Goal: Task Accomplishment & Management: Manage account settings

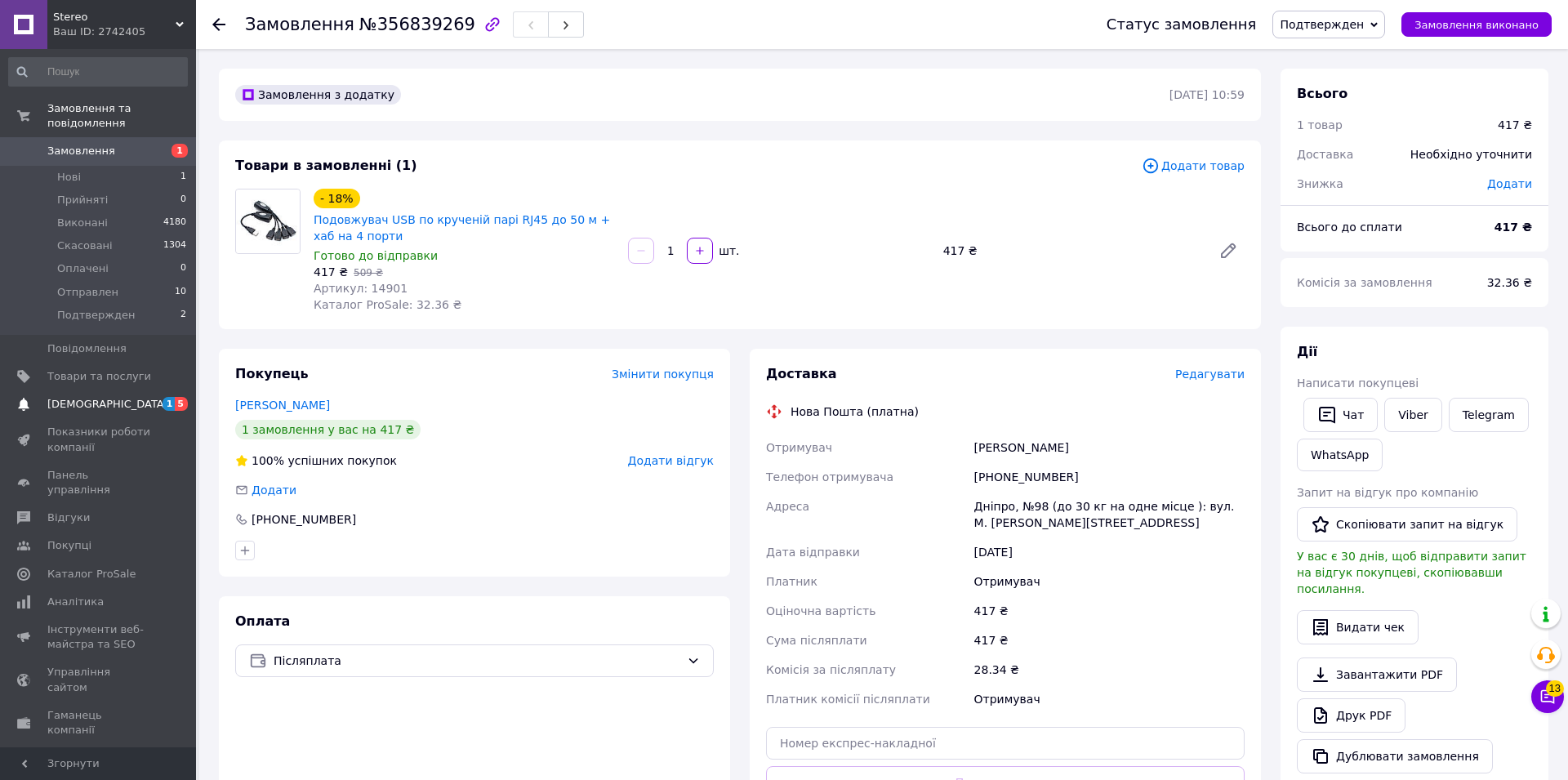
click at [65, 397] on span "[DEMOGRAPHIC_DATA]" at bounding box center [108, 404] width 121 height 15
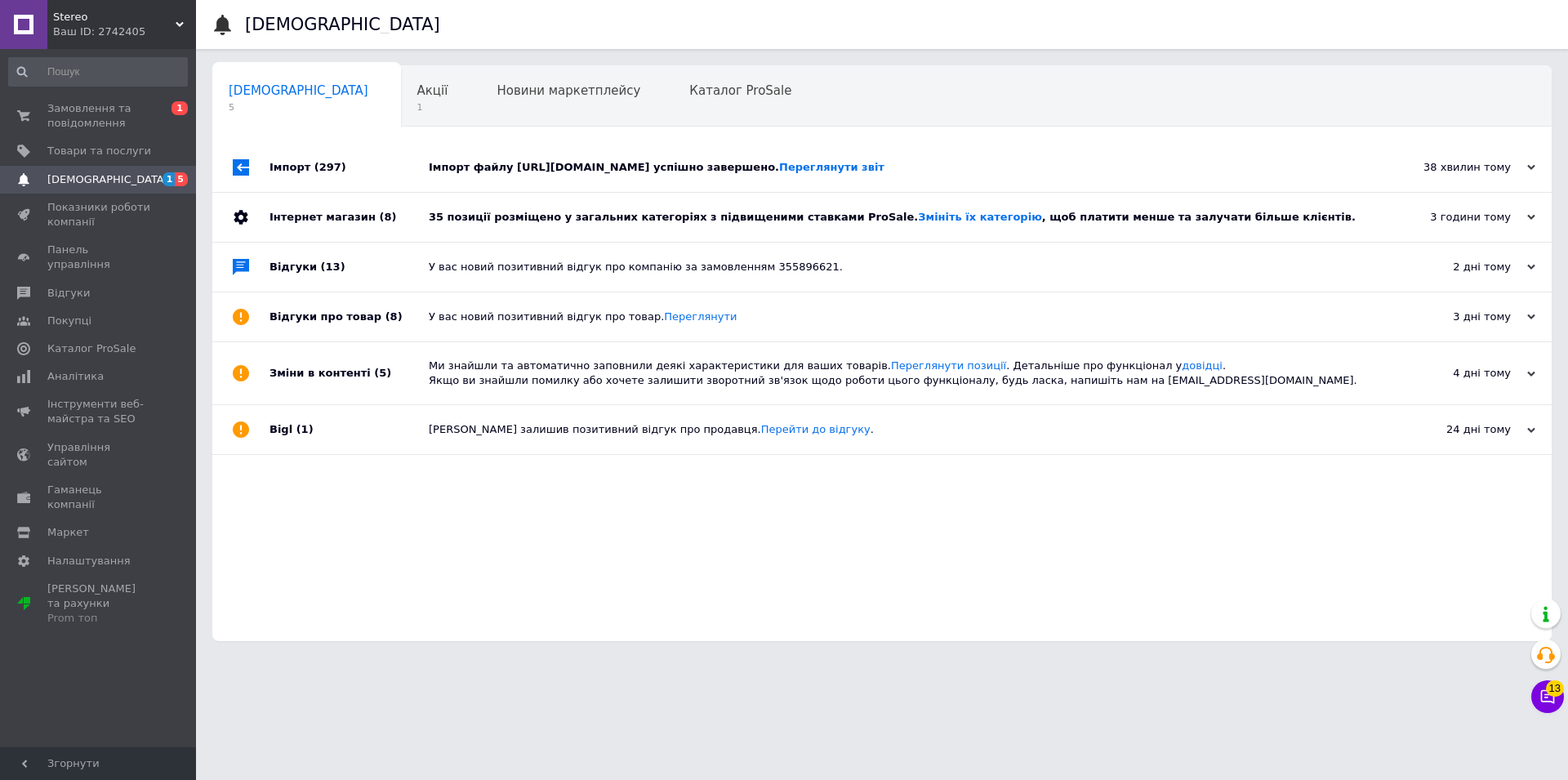
click at [474, 217] on div "35 позиції розміщено у загальних категоріях з підвищеними ставками ProSale. Змі…" at bounding box center [900, 218] width 943 height 15
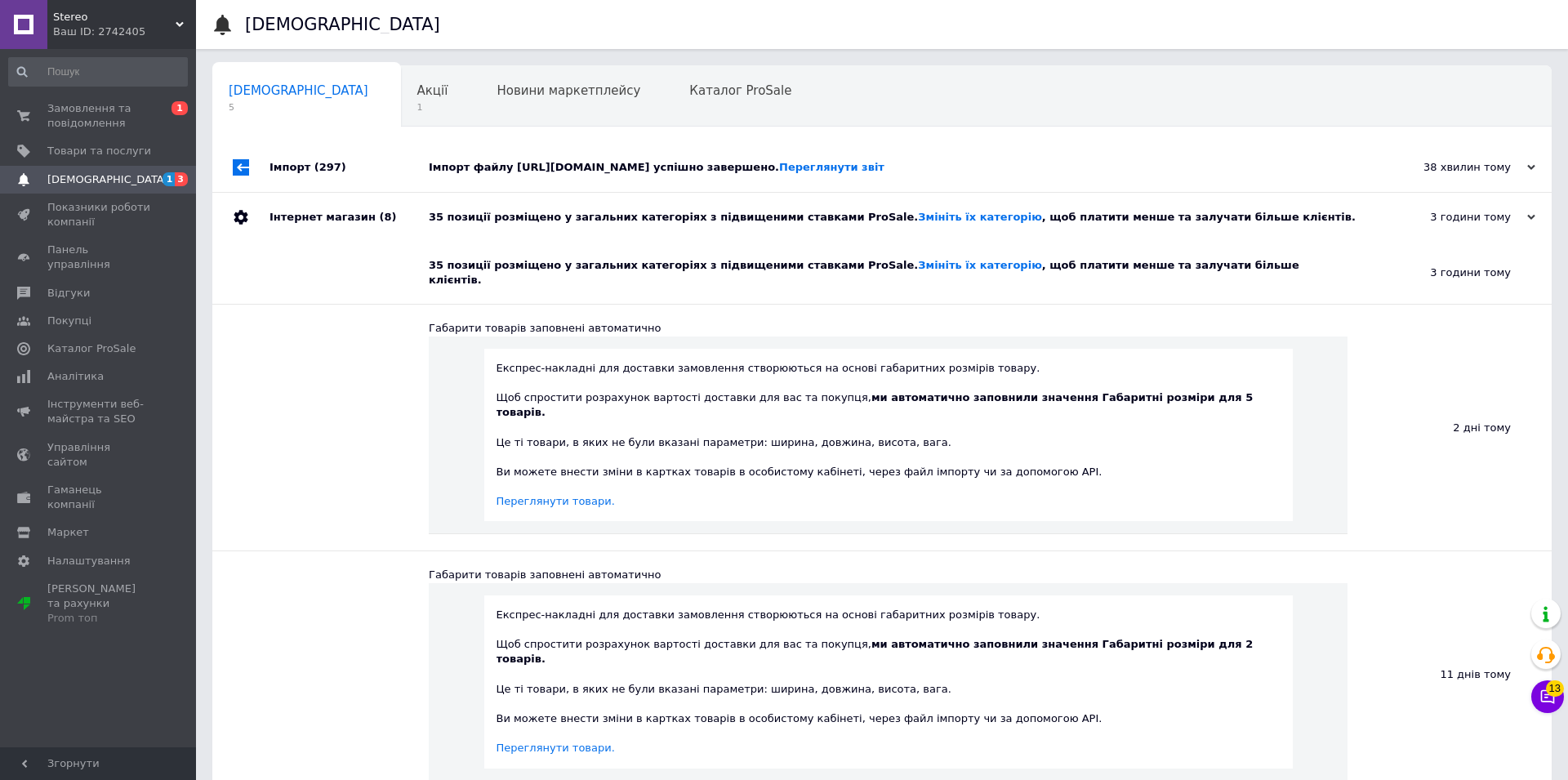
click at [474, 217] on div "35 позиції розміщено у загальних категоріях з підвищеними ставками ProSale. Змі…" at bounding box center [900, 218] width 943 height 15
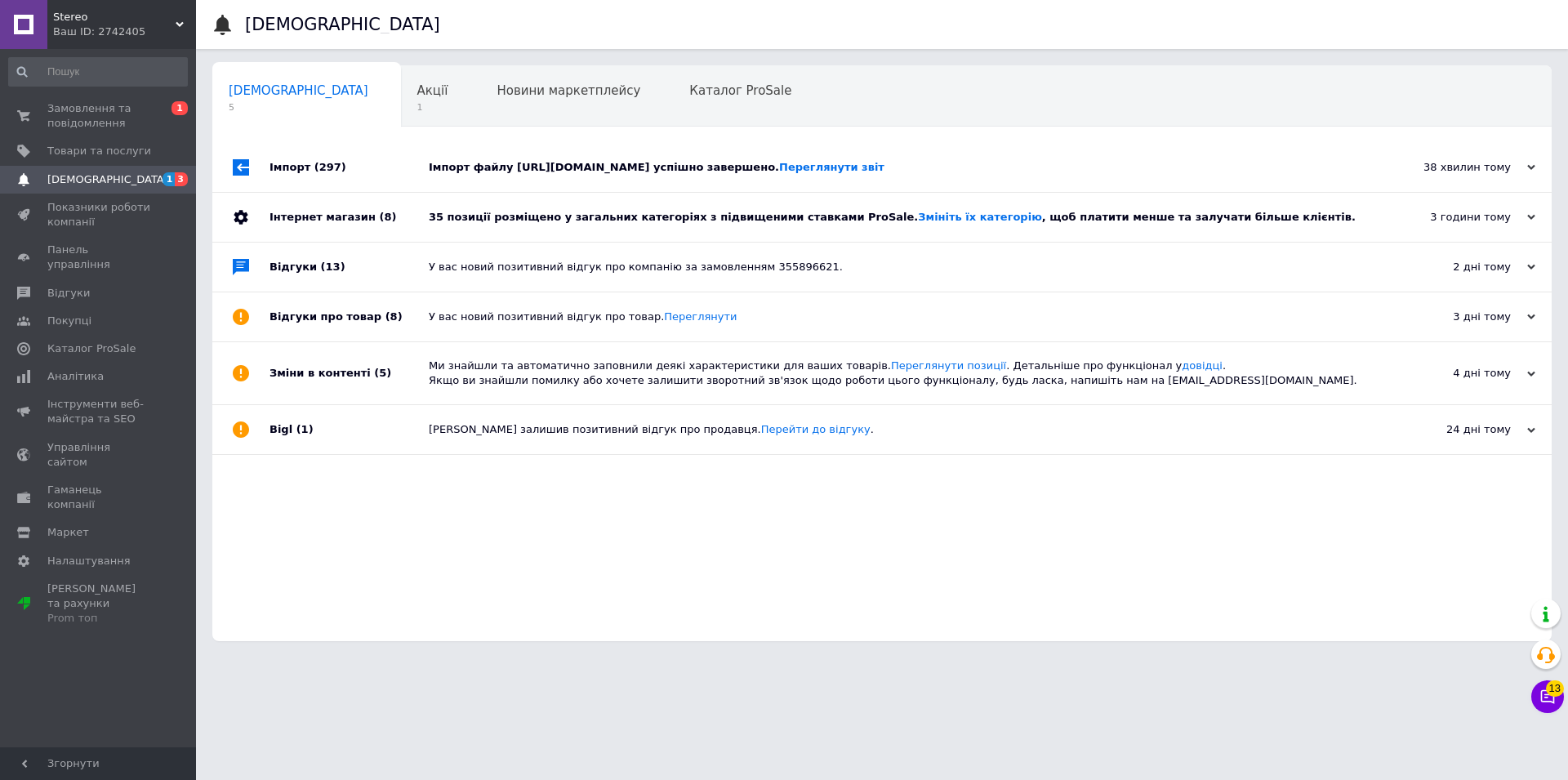
click at [482, 163] on div "Імпорт файлу [URL][DOMAIN_NAME] успішно завершено. Переглянути звіт" at bounding box center [900, 168] width 943 height 15
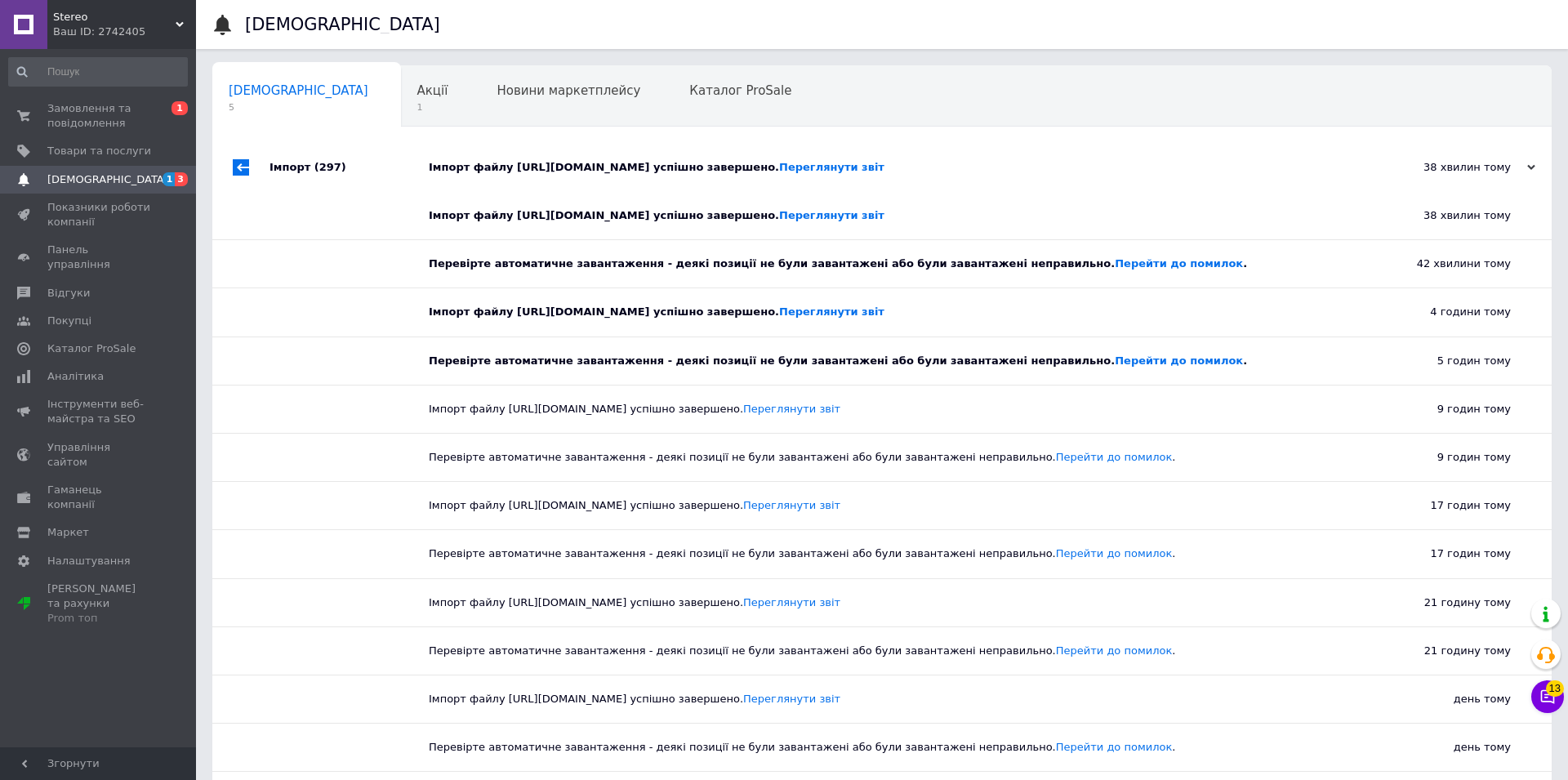
click at [483, 163] on div "Імпорт файлу [URL][DOMAIN_NAME] успішно завершено. Переглянути звіт" at bounding box center [900, 168] width 943 height 15
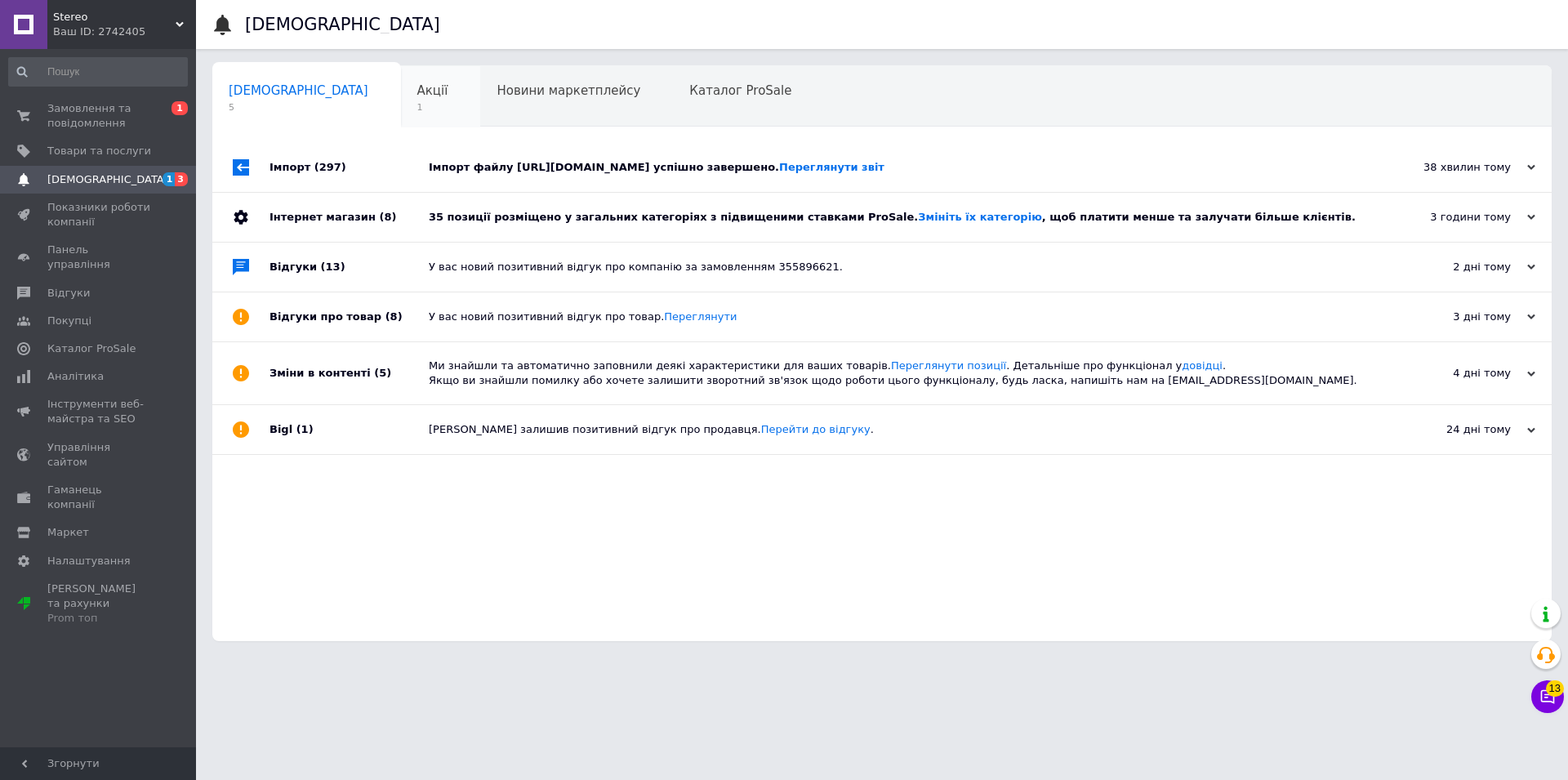
click at [401, 80] on div "Акції 1" at bounding box center [441, 97] width 80 height 62
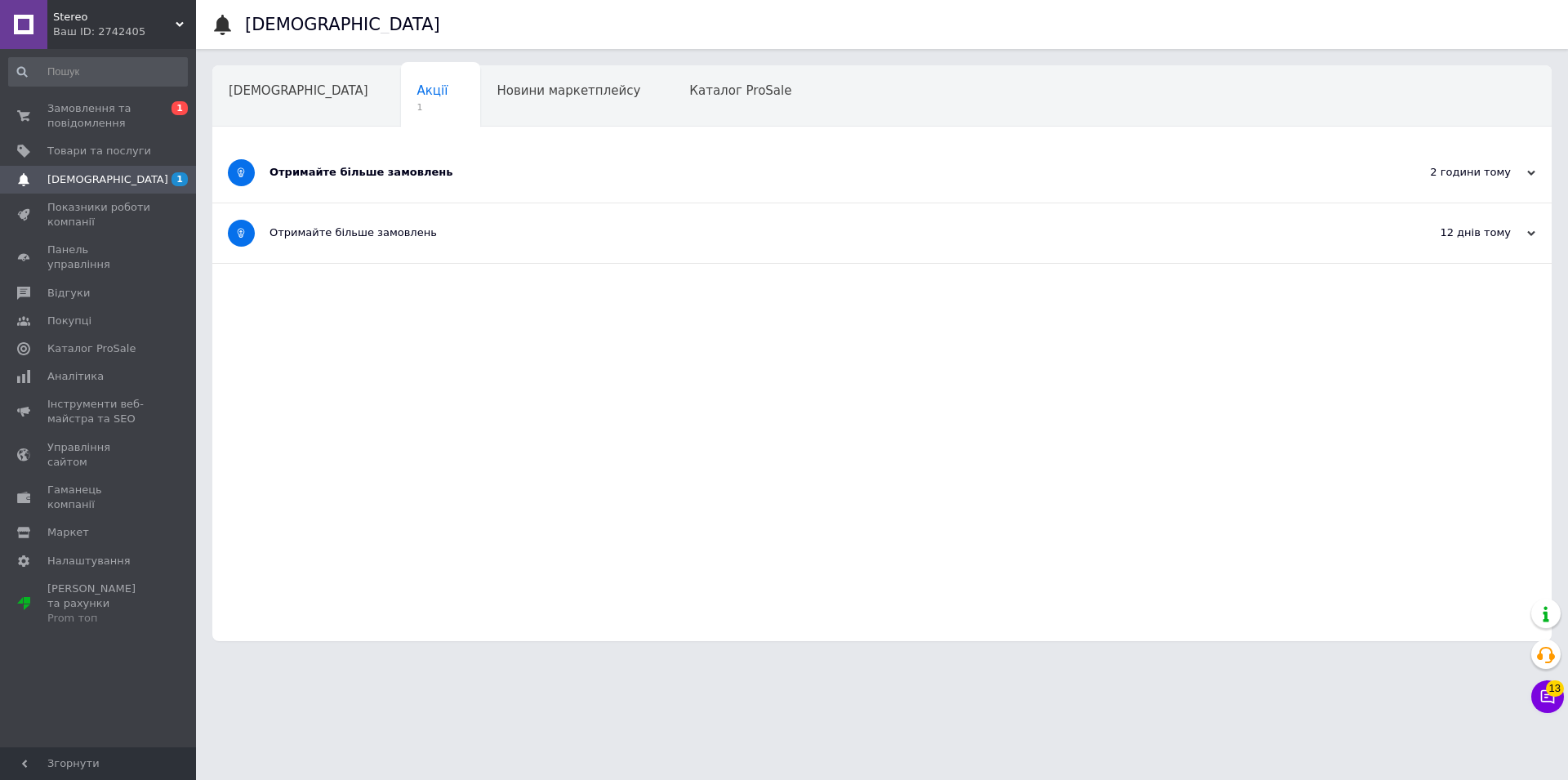
click at [389, 176] on div "Отримайте більше замовлень" at bounding box center [820, 173] width 1103 height 15
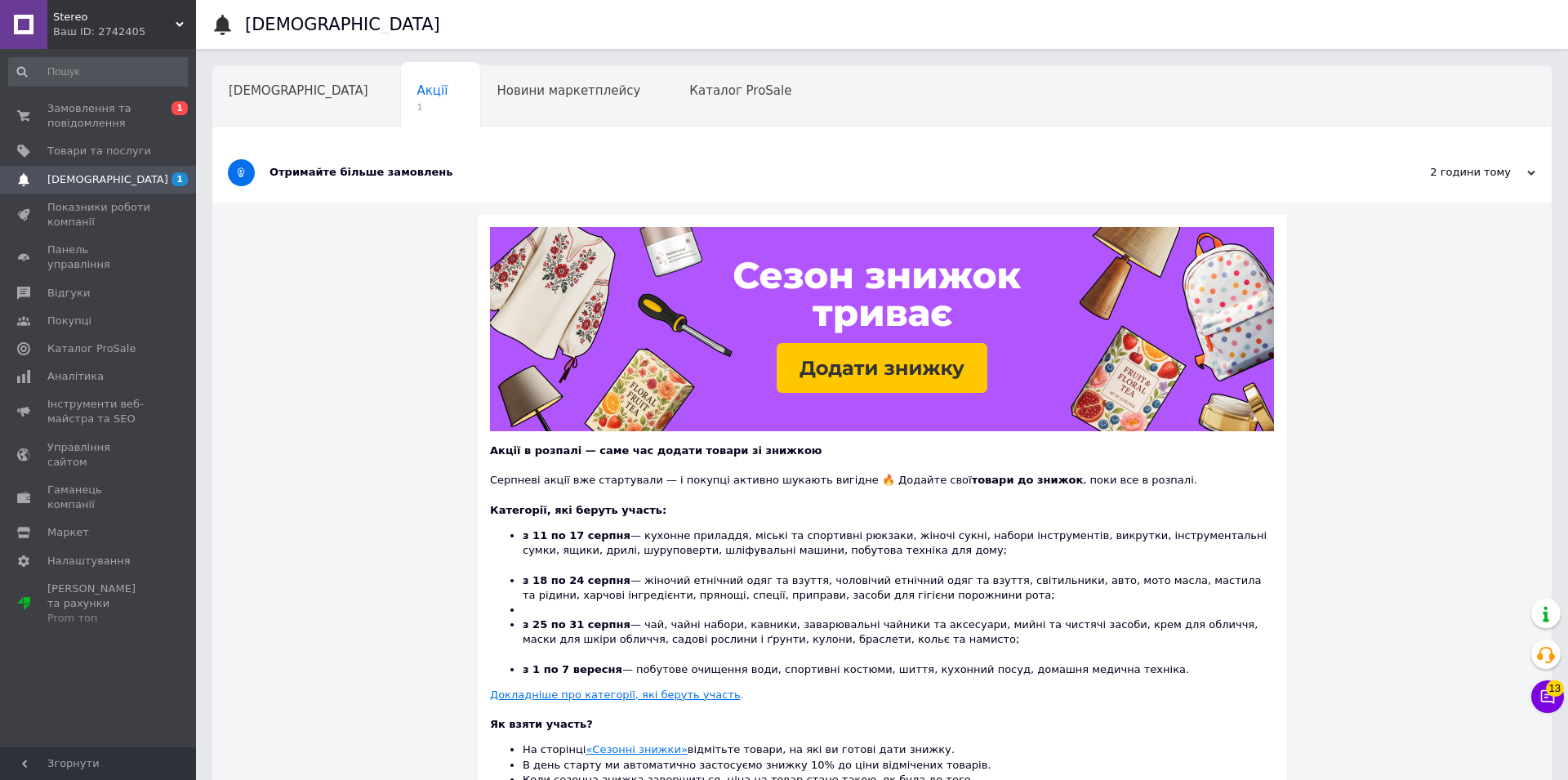
click at [389, 176] on div "Отримайте більше замовлень" at bounding box center [820, 173] width 1103 height 15
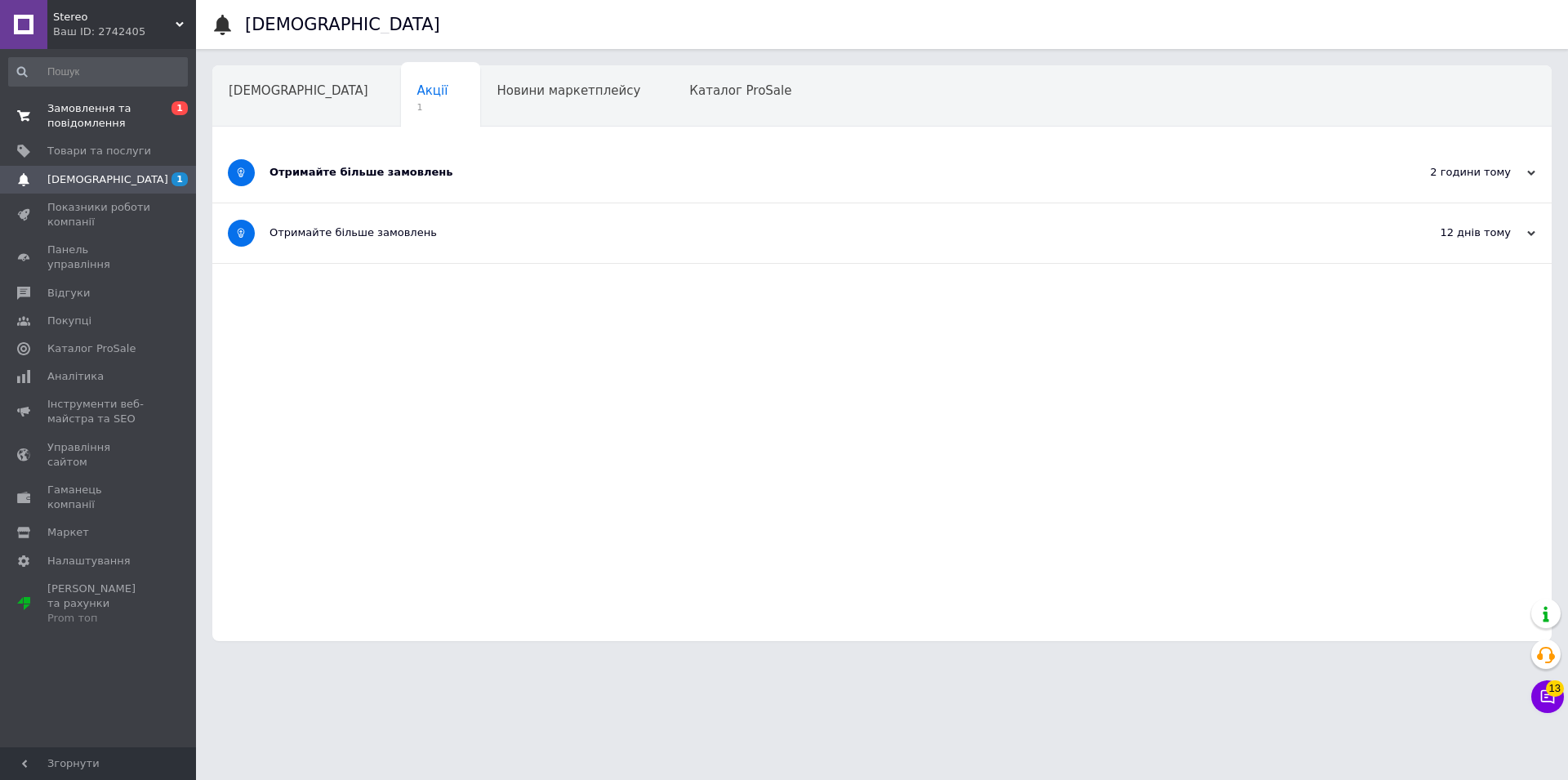
click at [90, 120] on span "Замовлення та повідомлення" at bounding box center [99, 116] width 104 height 29
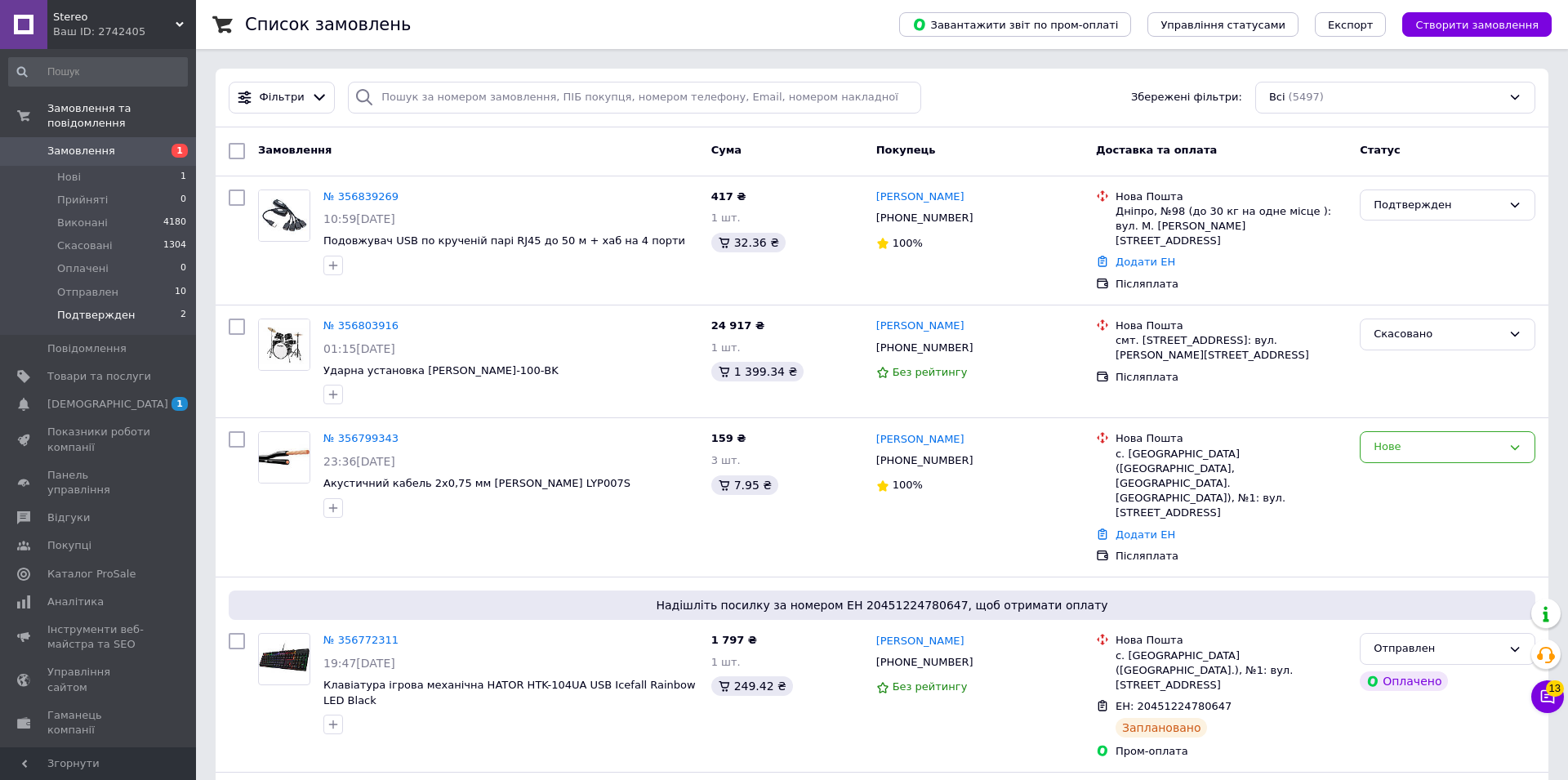
click at [104, 308] on span "Подтвержден" at bounding box center [96, 315] width 78 height 15
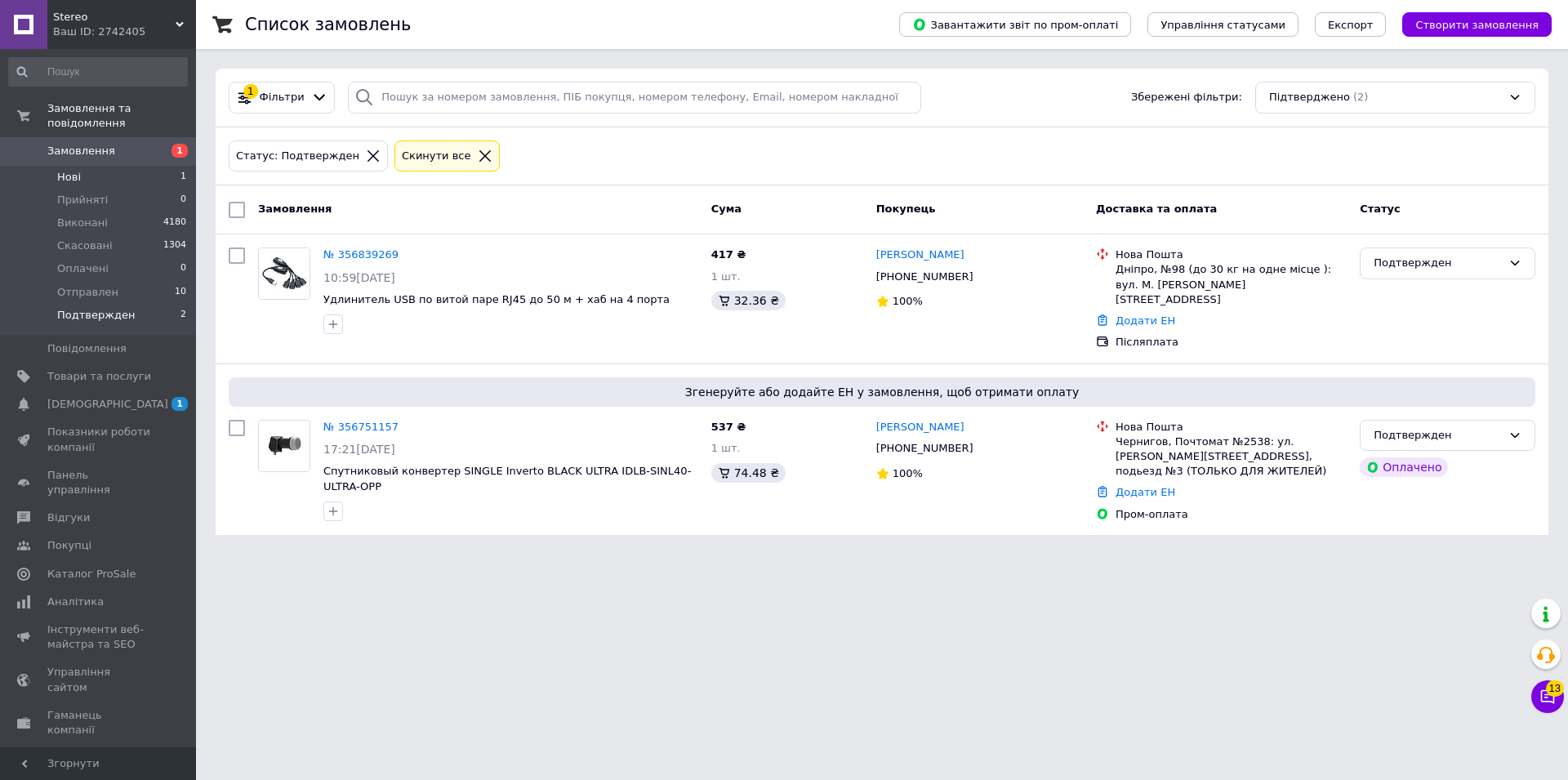
click at [67, 170] on span "Нові" at bounding box center [69, 178] width 24 height 15
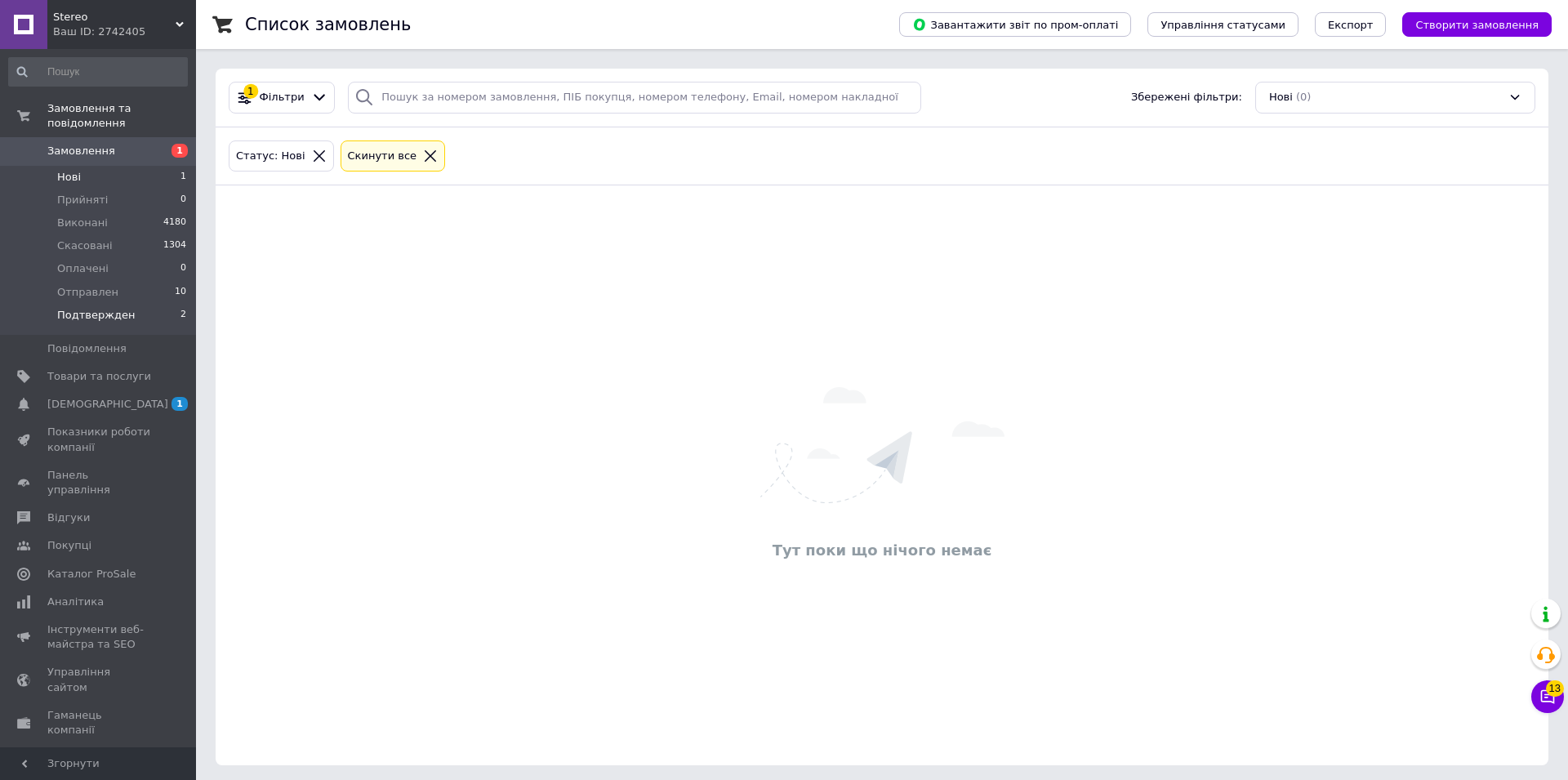
click at [95, 304] on li "Подтвержден 2" at bounding box center [98, 319] width 196 height 31
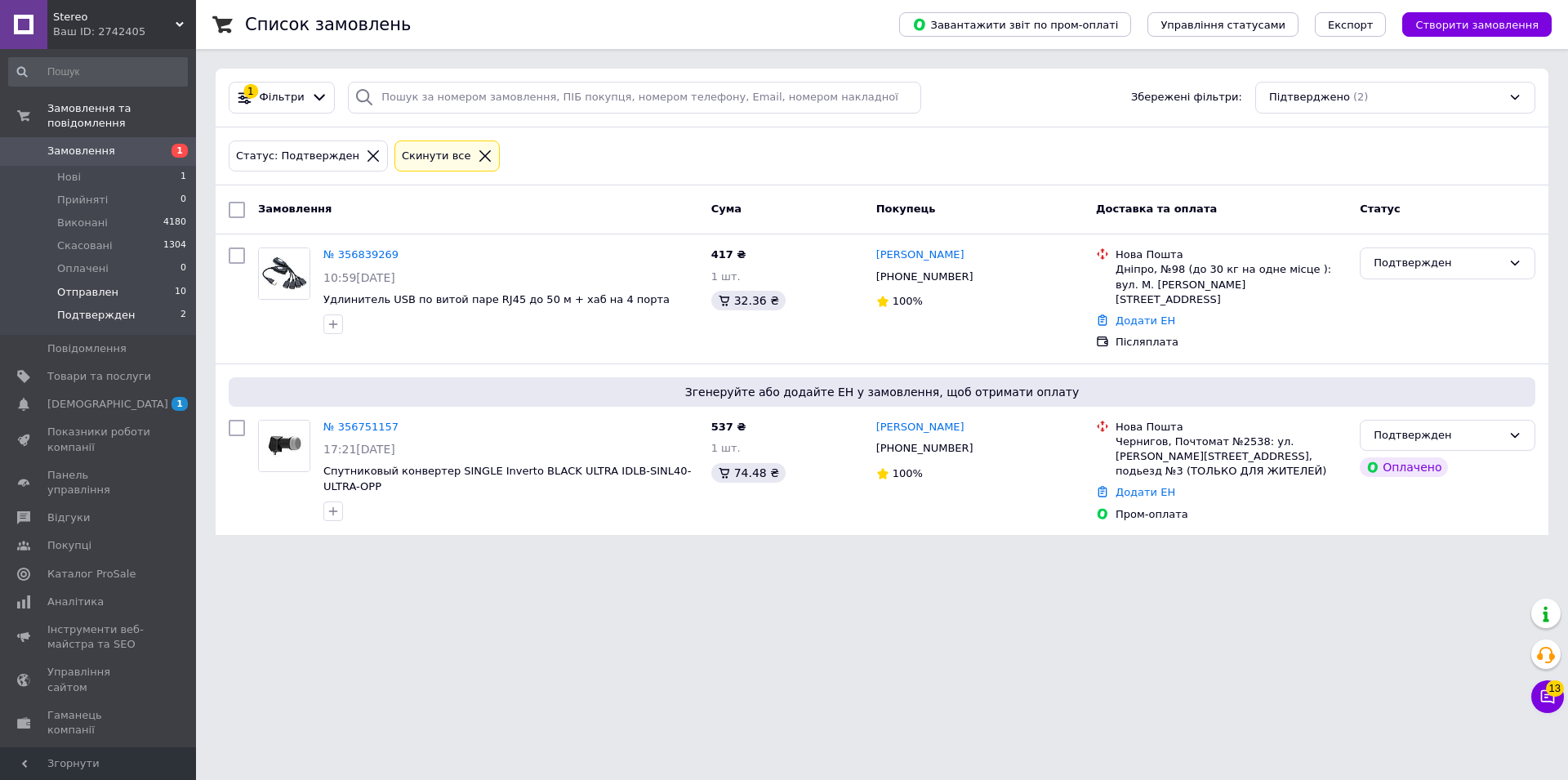
click at [92, 285] on span "Отправлен" at bounding box center [88, 292] width 61 height 15
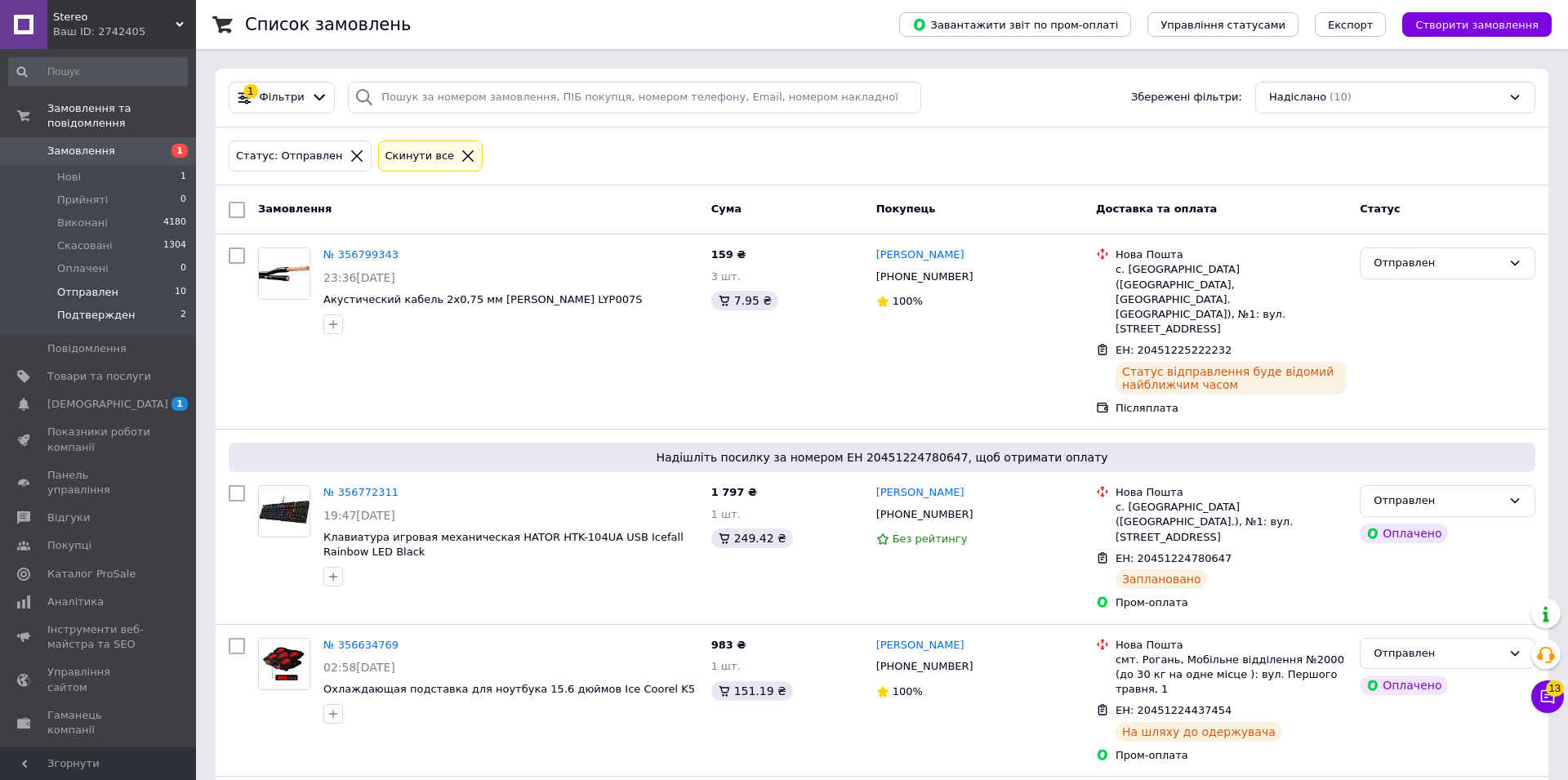
click at [61, 308] on span "Подтвержден" at bounding box center [96, 315] width 78 height 15
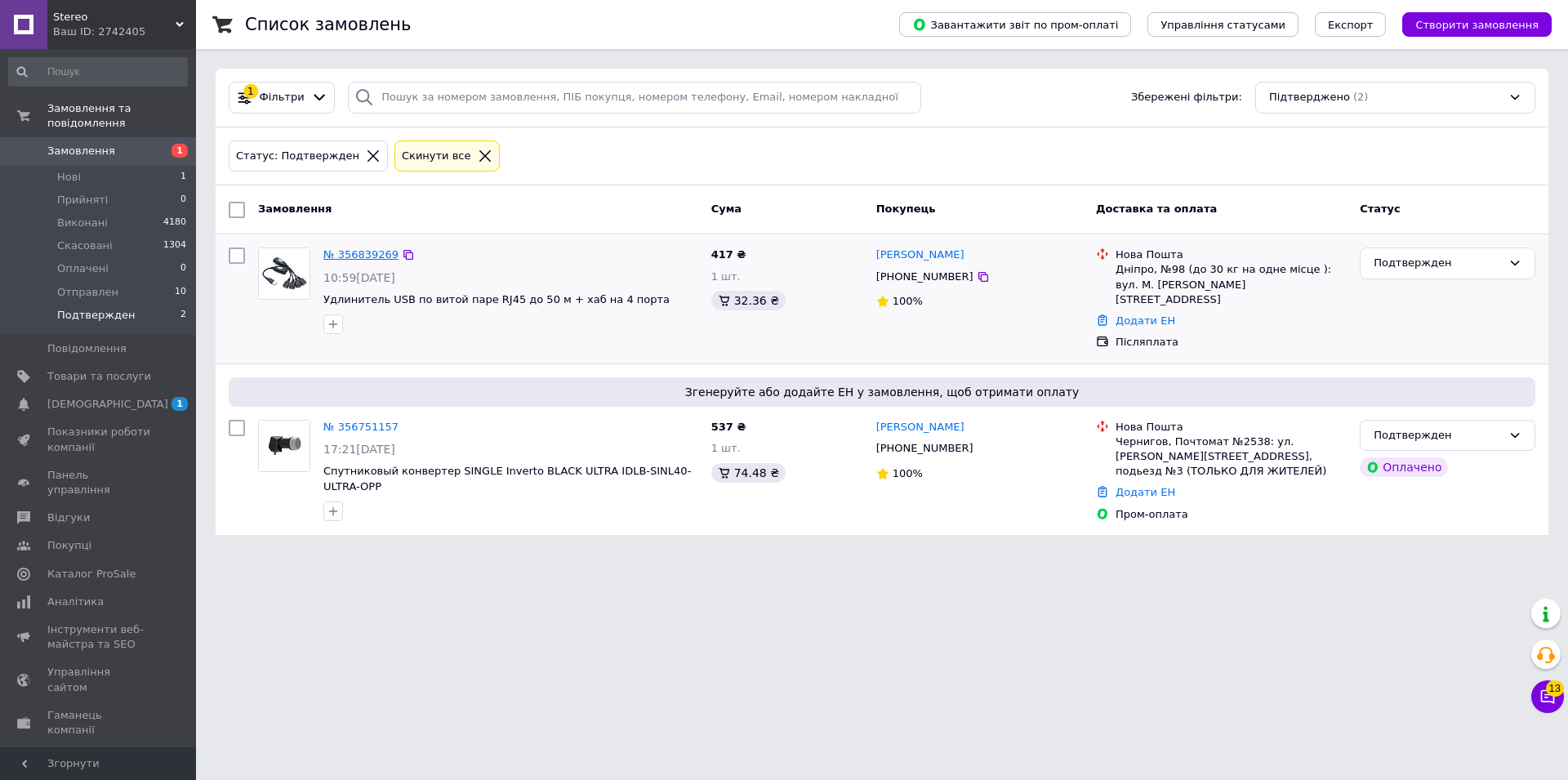
click at [357, 250] on link "№ 356839269" at bounding box center [361, 254] width 75 height 12
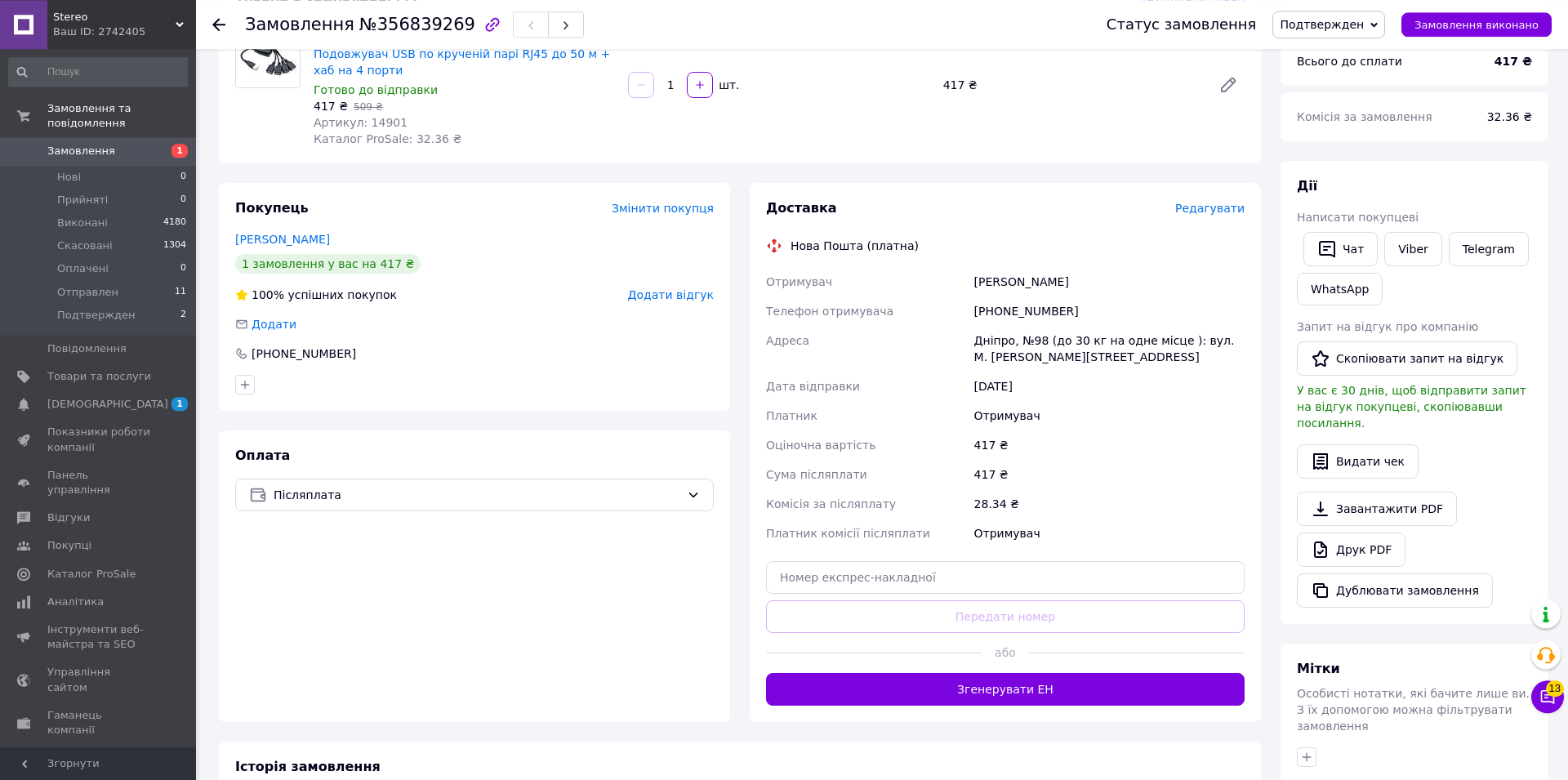
scroll to position [167, 0]
drag, startPoint x: 849, startPoint y: 555, endPoint x: 837, endPoint y: 575, distance: 23.3
click at [848, 556] on div "Доставка Редагувати Нова Пошта (платна) Отримувач [PERSON_NAME] отримувача [PHO…" at bounding box center [1004, 452] width 478 height 507
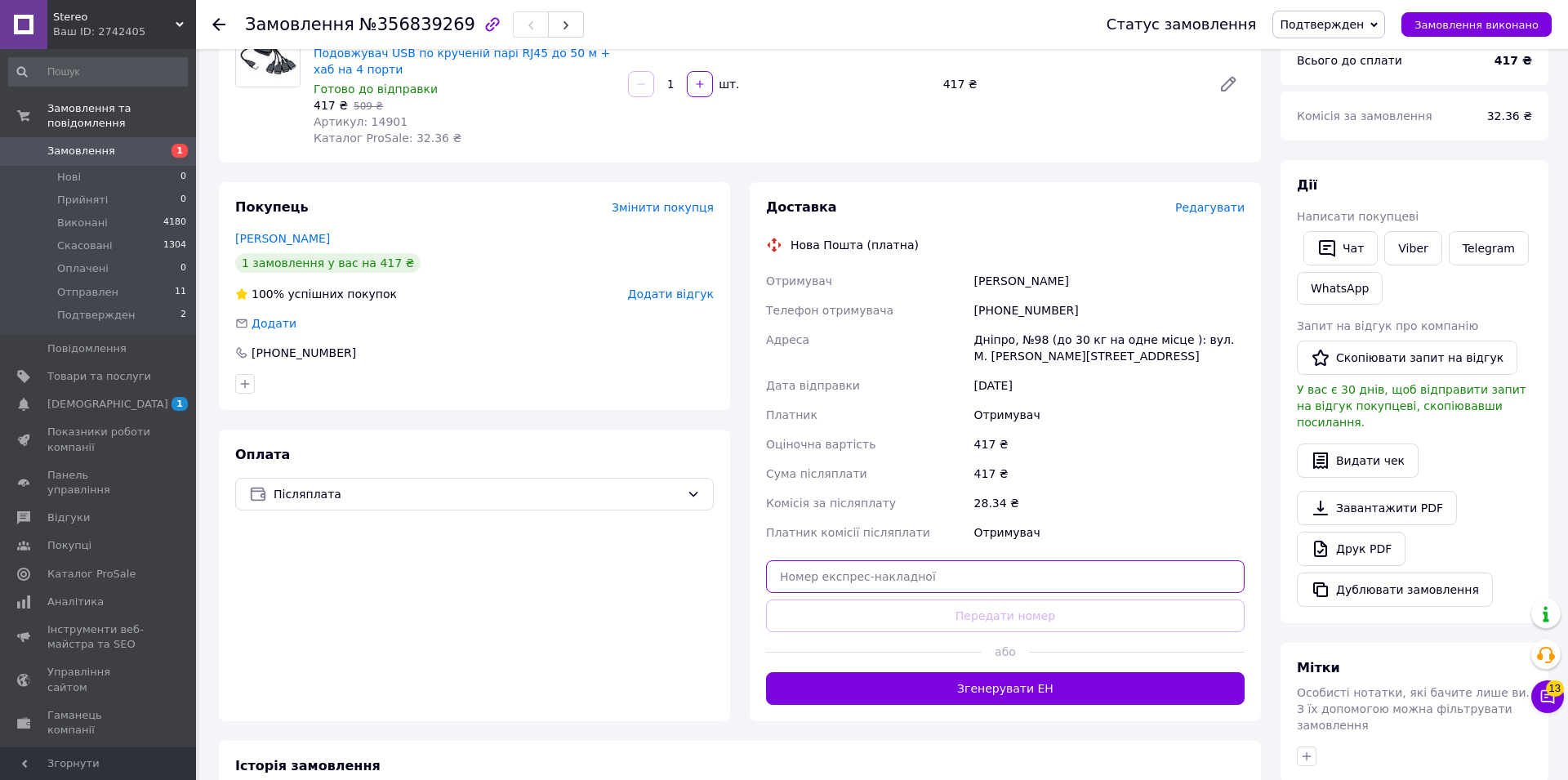
click at [838, 575] on input "text" at bounding box center [1004, 577] width 478 height 33
paste input "20451225233468"
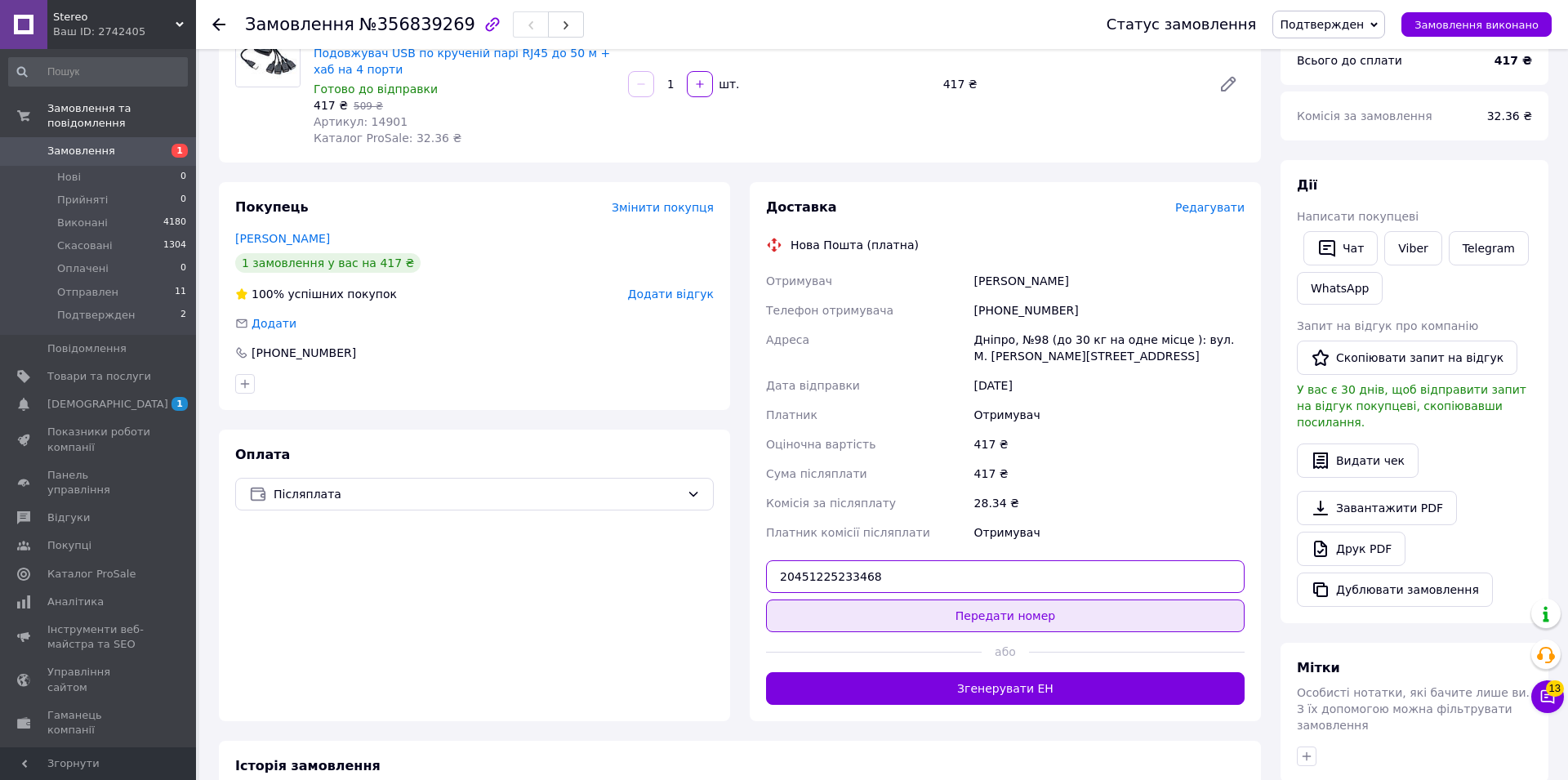
type input "20451225233468"
click at [883, 616] on button "Передати номер" at bounding box center [1004, 616] width 478 height 33
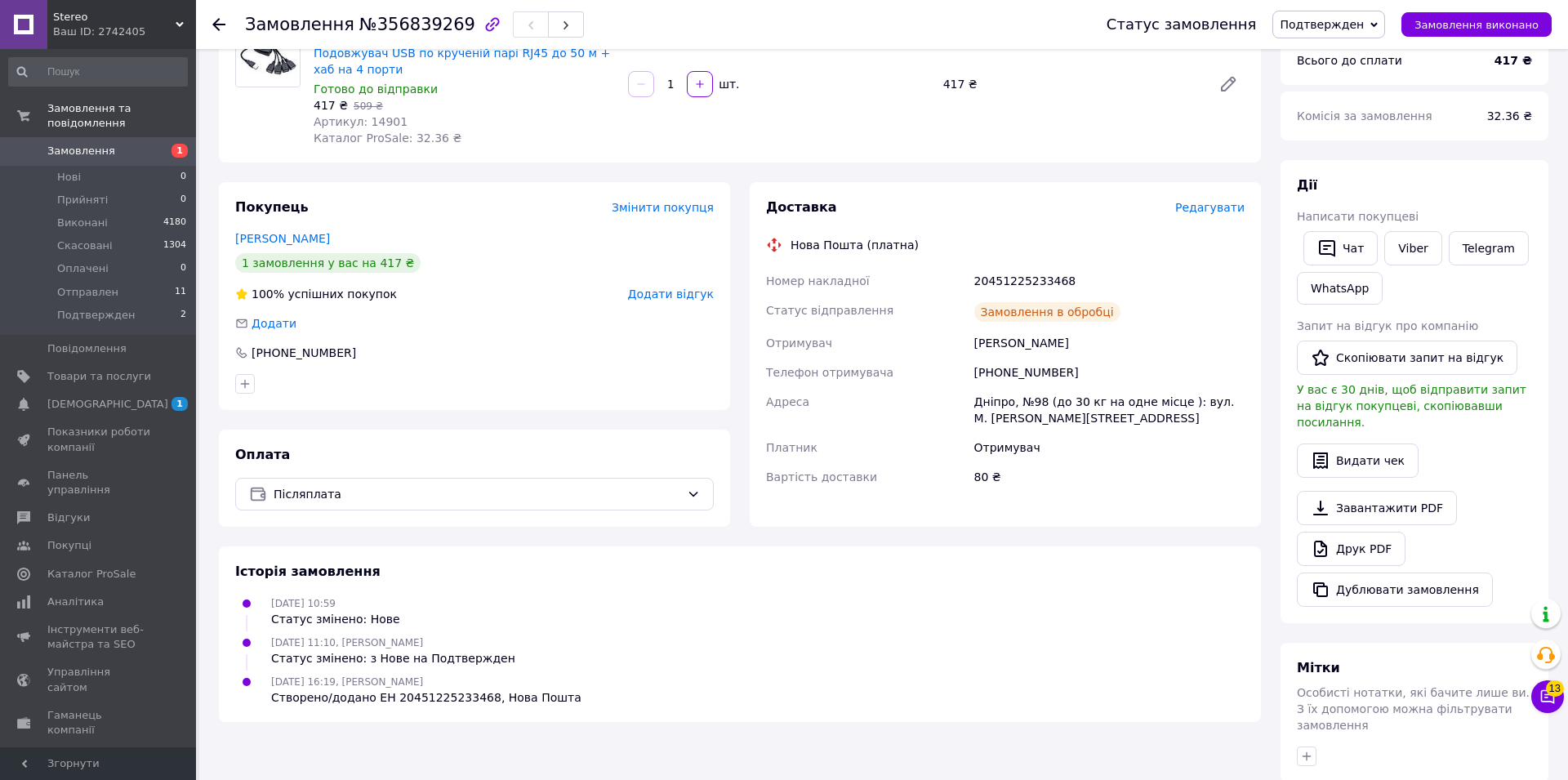
click at [1351, 31] on span "Подтвержден" at bounding box center [1321, 25] width 84 height 13
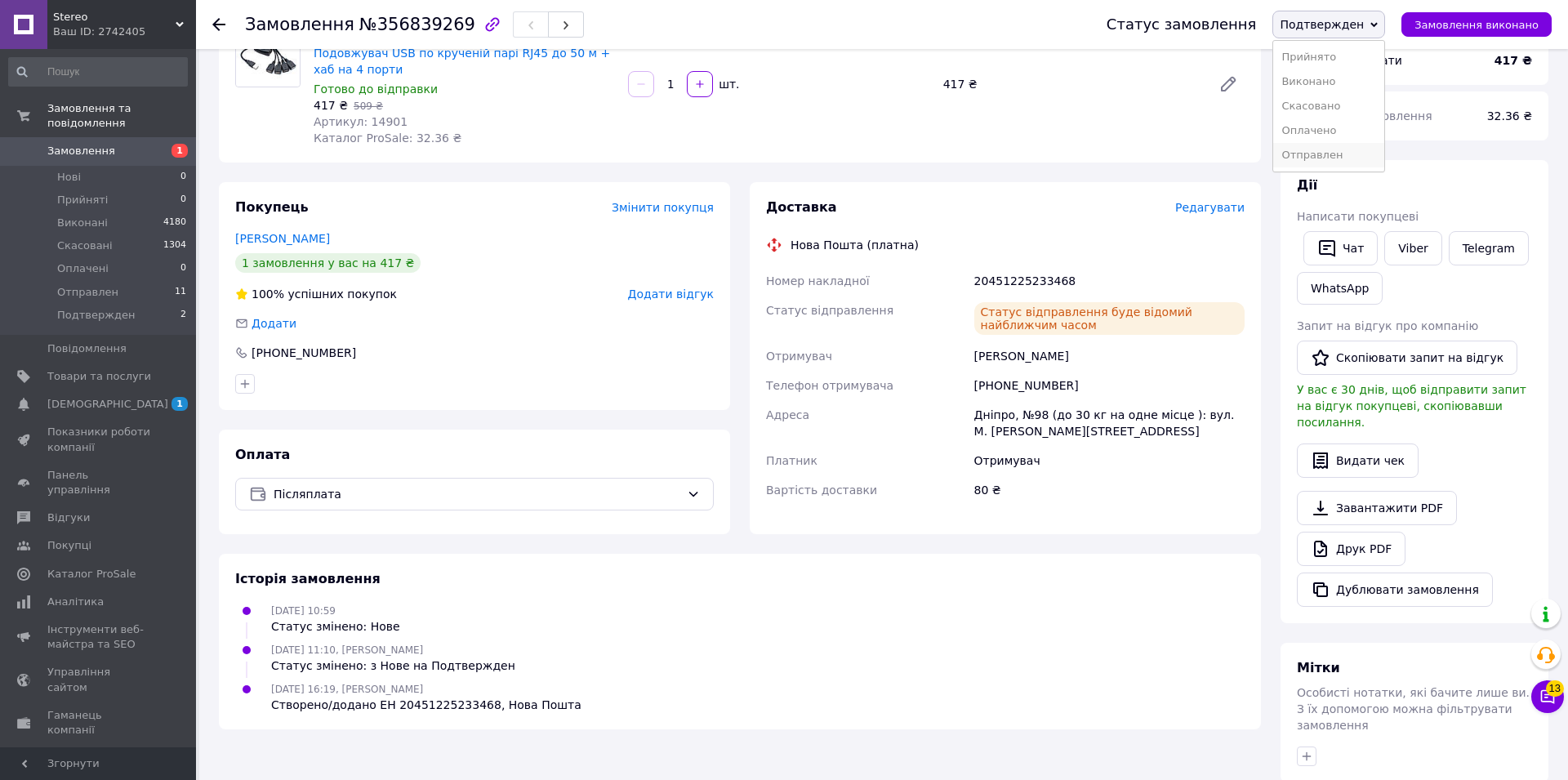
click at [1339, 151] on li "Отправлен" at bounding box center [1328, 156] width 111 height 25
click at [97, 308] on span "Подтвержден" at bounding box center [96, 315] width 78 height 15
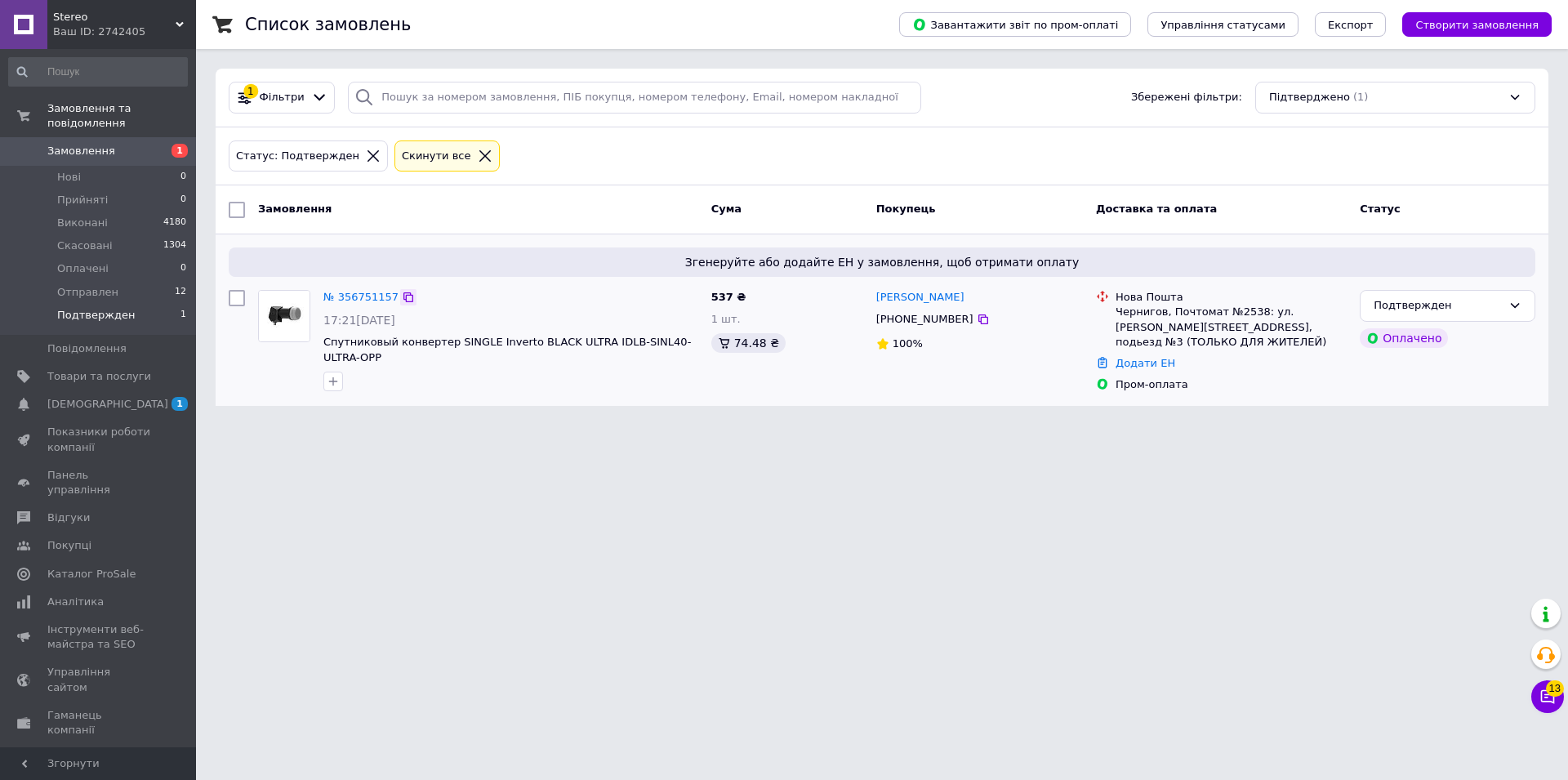
click at [402, 292] on icon at bounding box center [408, 297] width 13 height 13
click at [350, 300] on link "№ 356751157" at bounding box center [361, 296] width 75 height 12
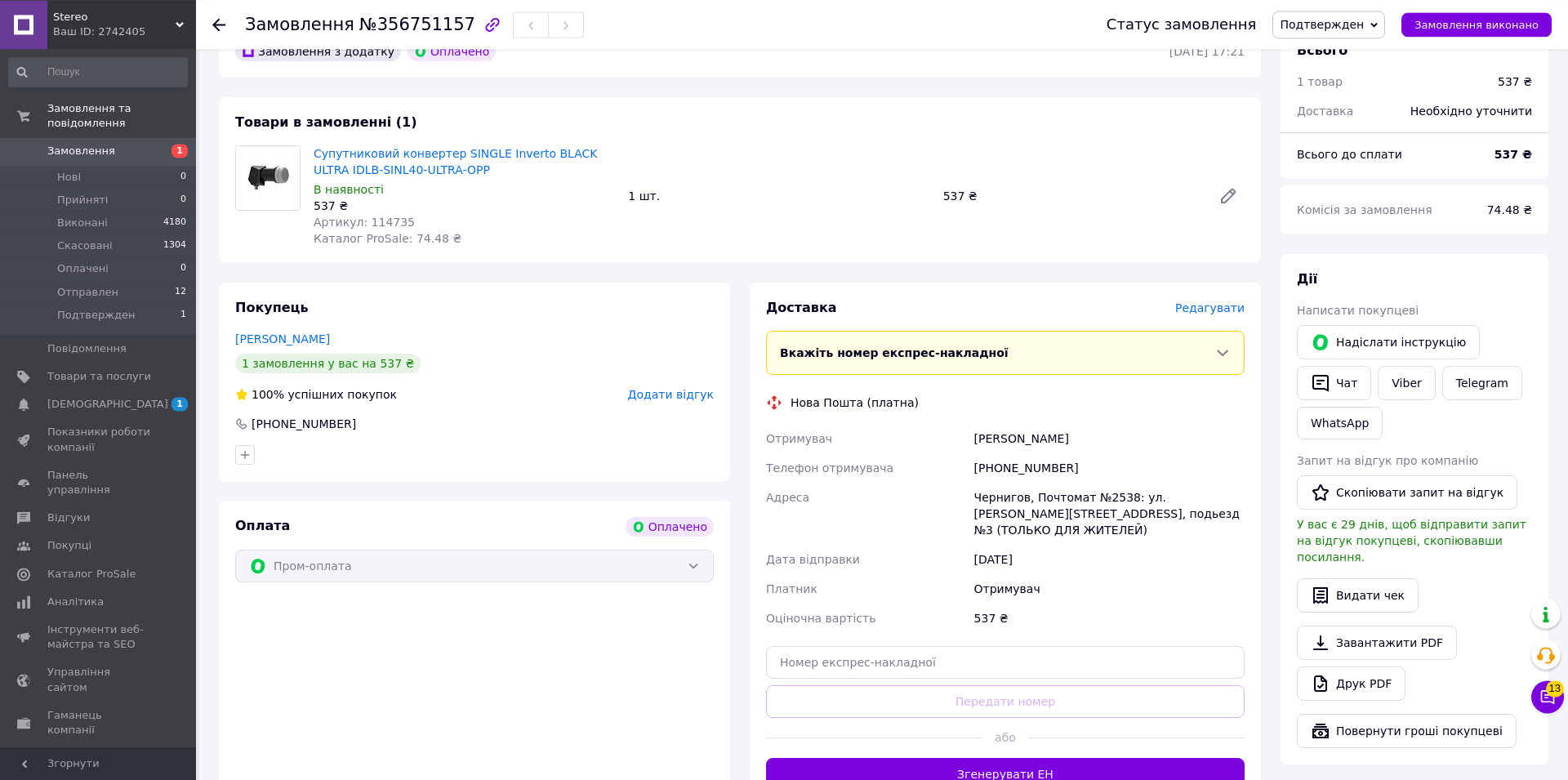
scroll to position [584, 0]
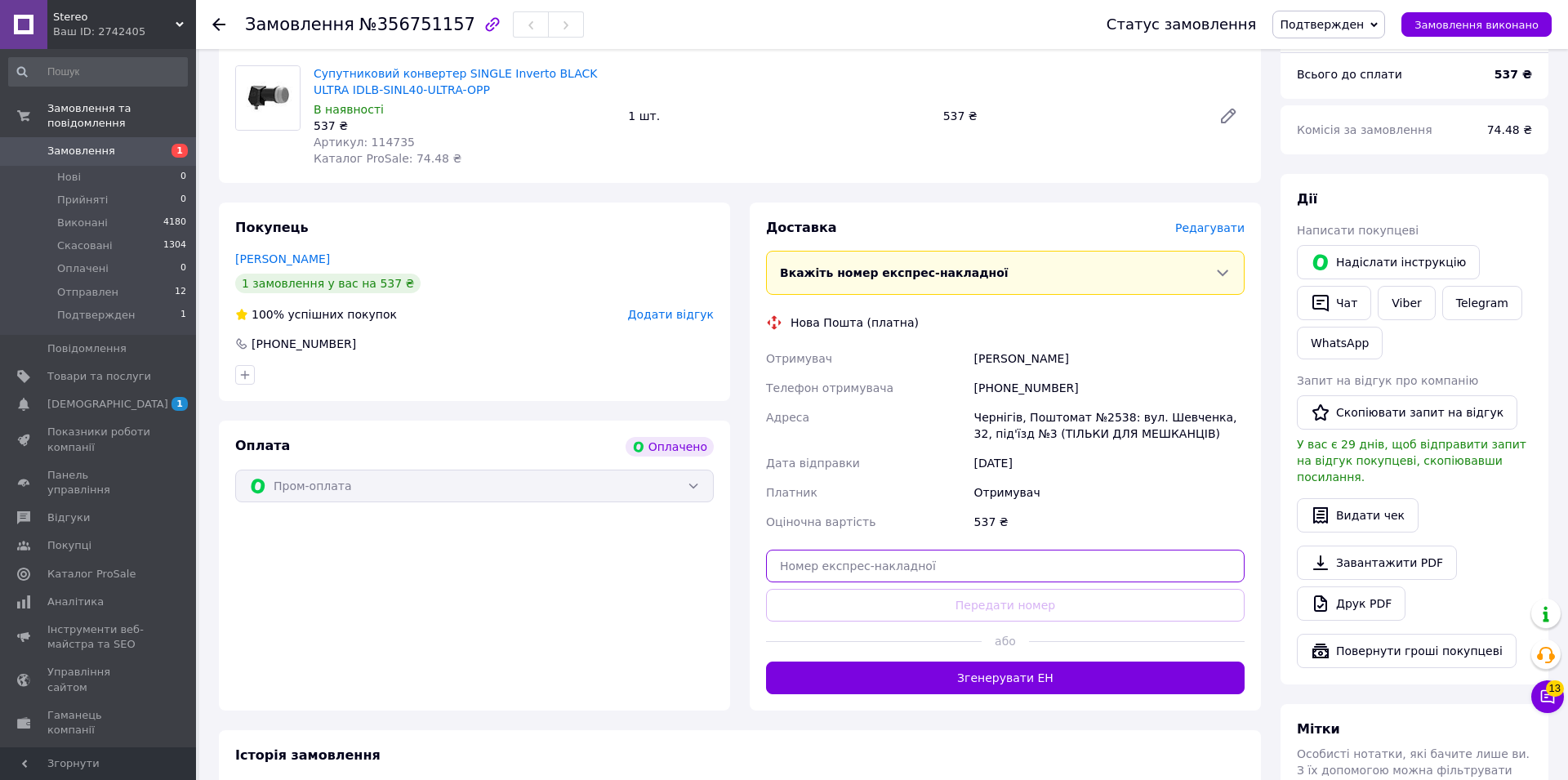
click at [871, 550] on input "text" at bounding box center [1004, 566] width 478 height 33
paste input "20451225257578"
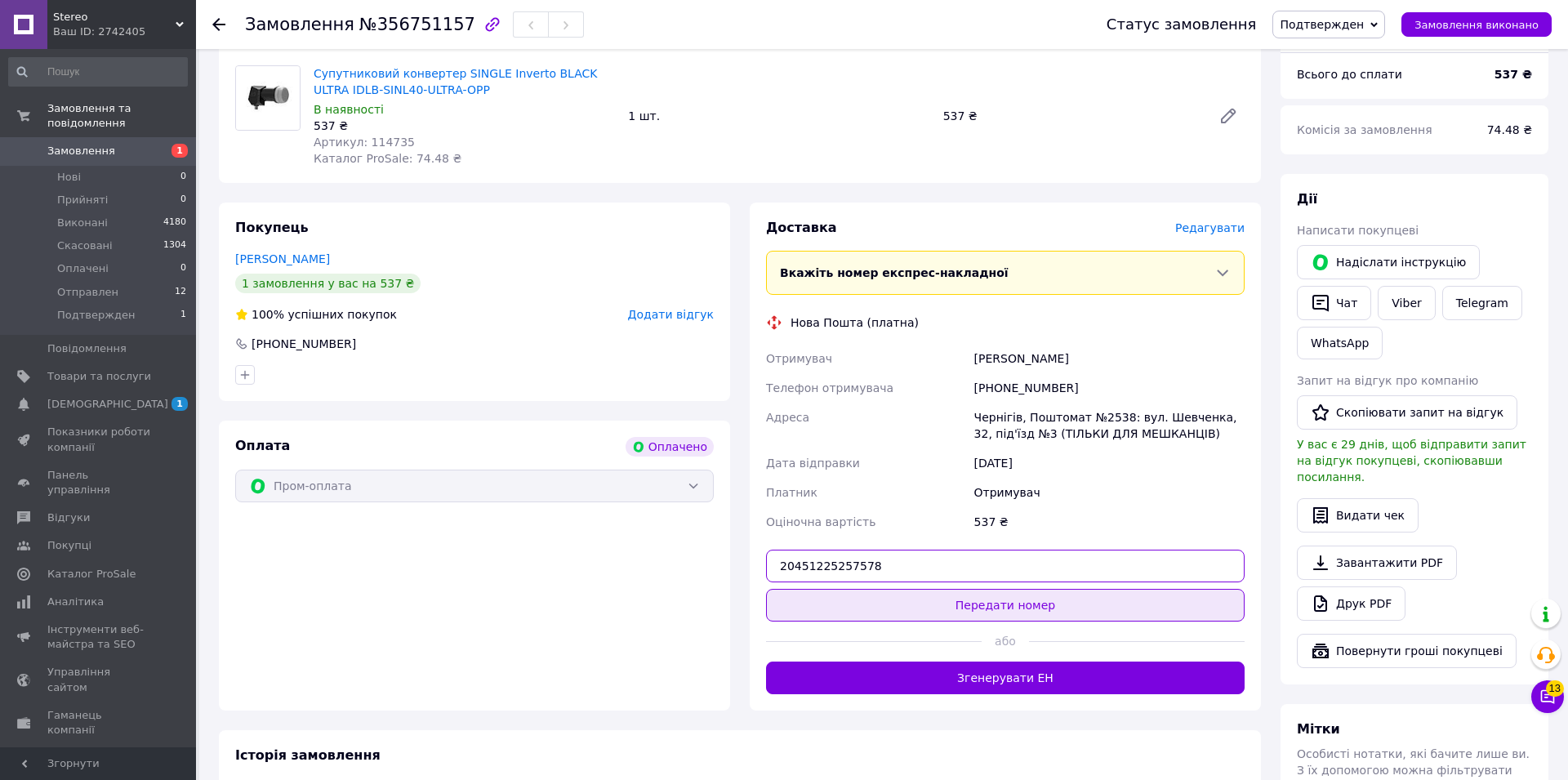
type input "20451225257578"
click at [876, 596] on button "Передати номер" at bounding box center [1004, 606] width 478 height 33
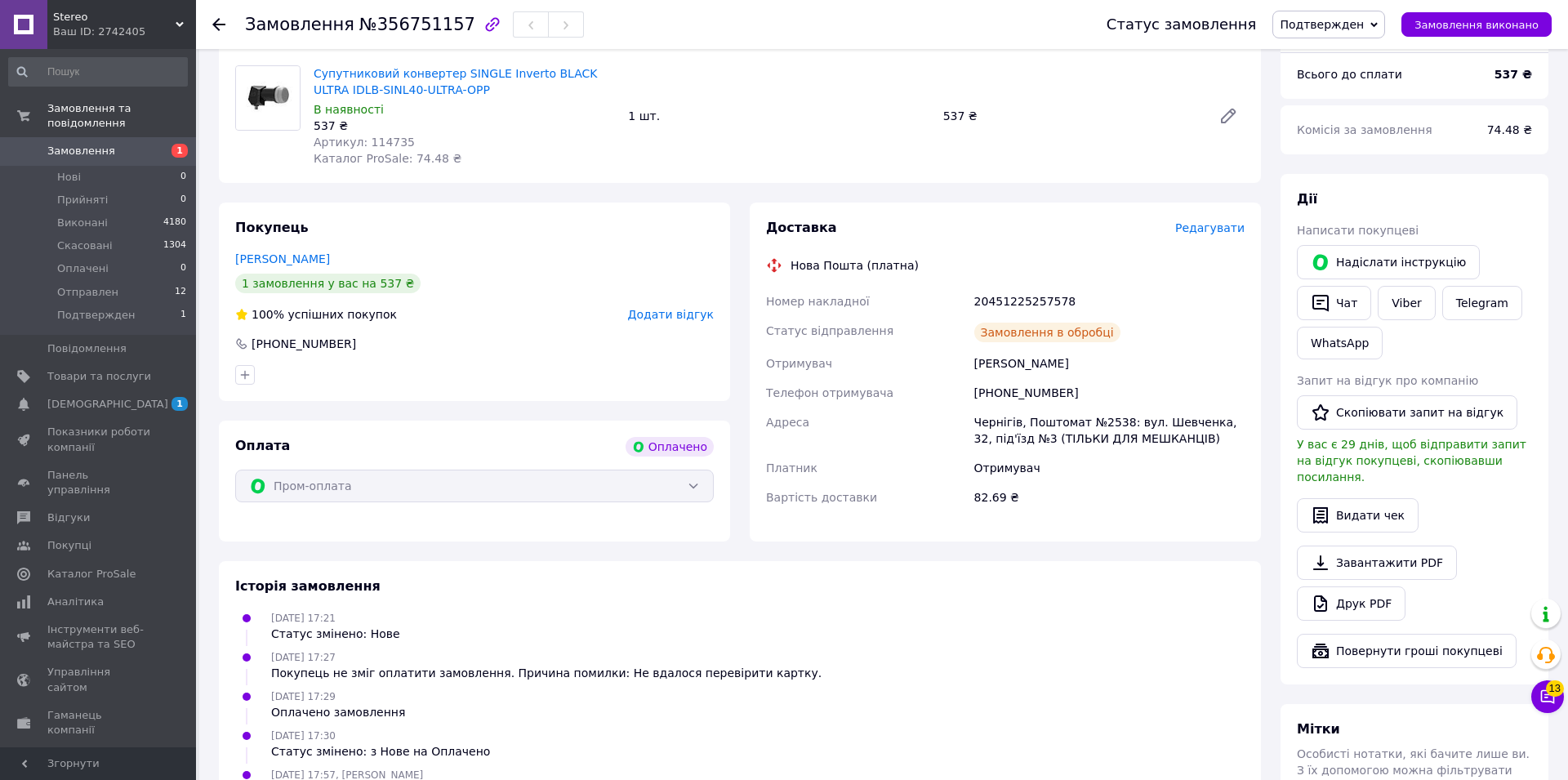
click at [1323, 24] on span "Подтвержден" at bounding box center [1321, 25] width 84 height 13
click at [1323, 156] on li "Отправлен" at bounding box center [1328, 156] width 111 height 25
